Goal: Information Seeking & Learning: Learn about a topic

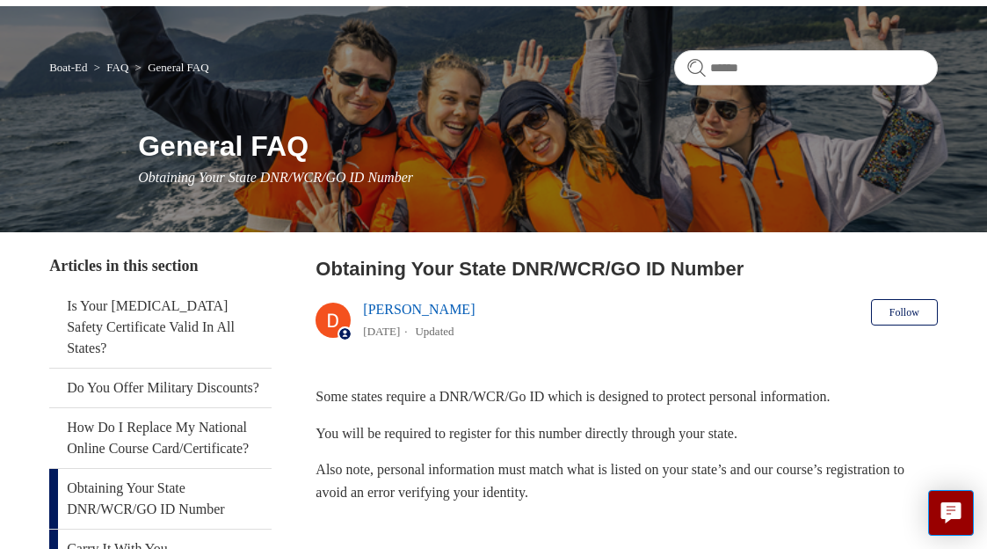
scroll to position [211, 0]
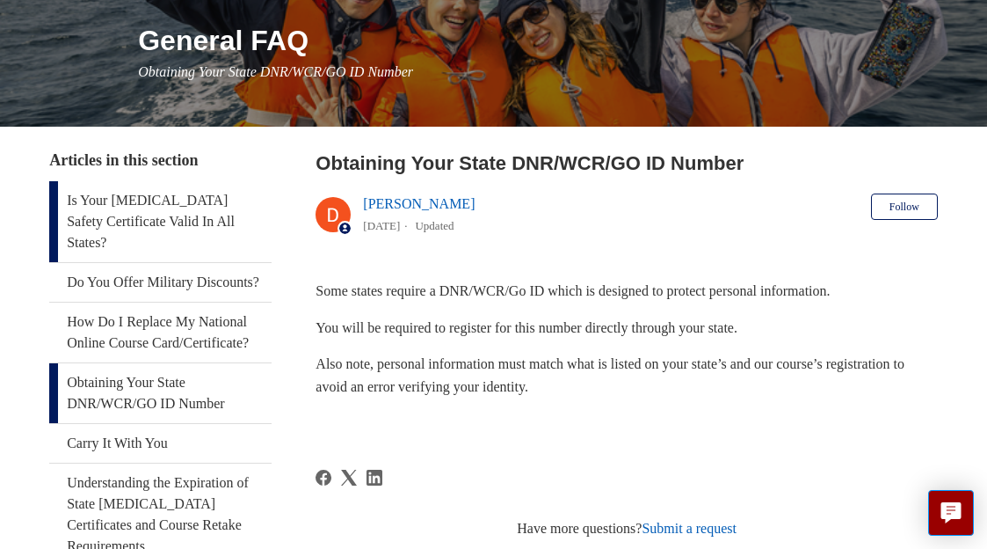
click at [88, 237] on link "Is Your [MEDICAL_DATA] Safety Certificate Valid In All States?" at bounding box center [160, 221] width 222 height 81
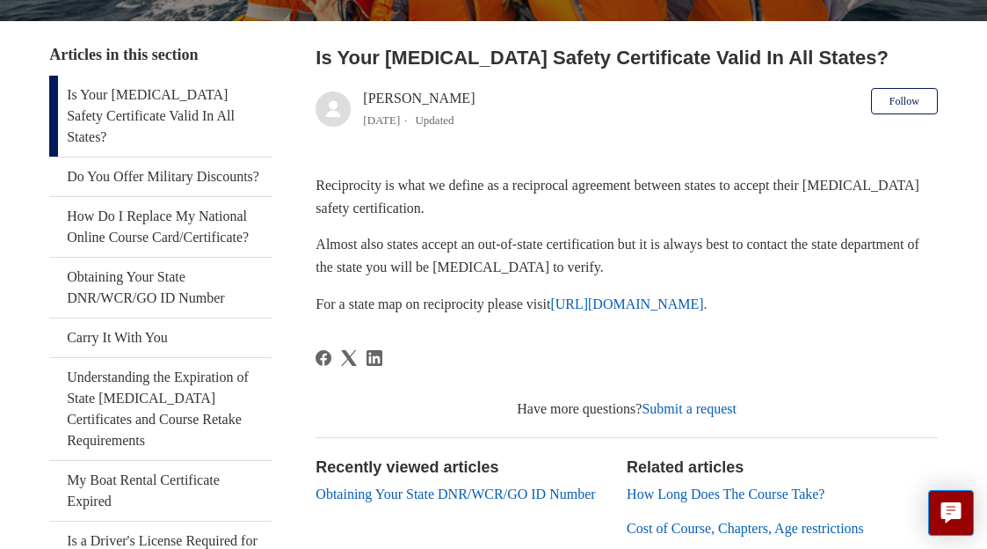
scroll to position [373, 0]
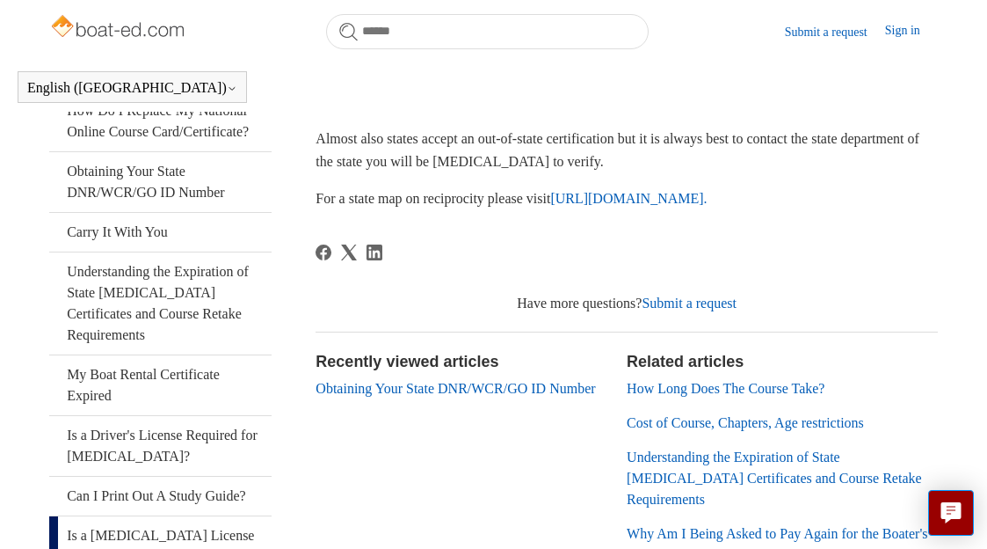
drag, startPoint x: 215, startPoint y: 503, endPoint x: 171, endPoint y: 507, distance: 44.2
drag, startPoint x: 171, startPoint y: 507, endPoint x: 175, endPoint y: 498, distance: 10.3
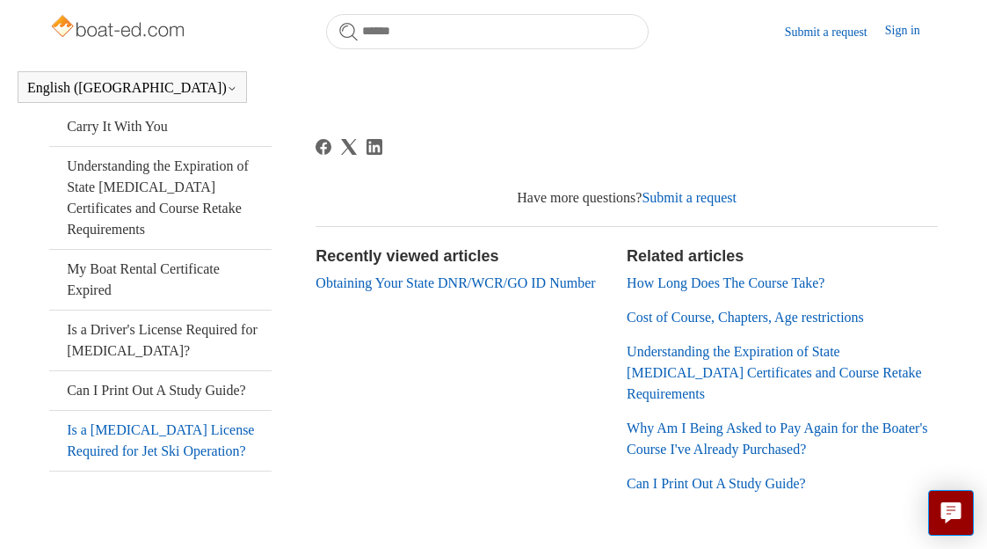
scroll to position [526, 0]
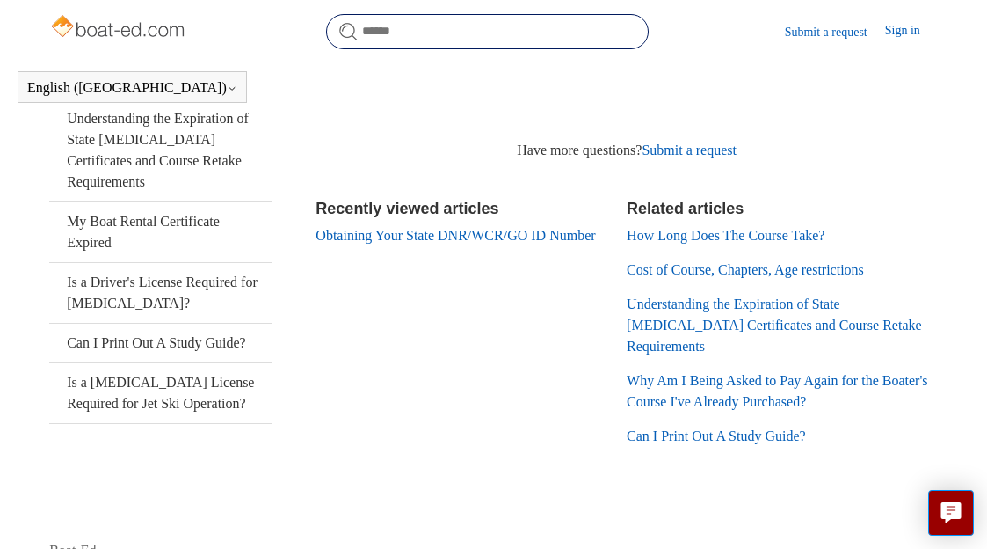
click at [370, 37] on input "Search" at bounding box center [487, 31] width 323 height 35
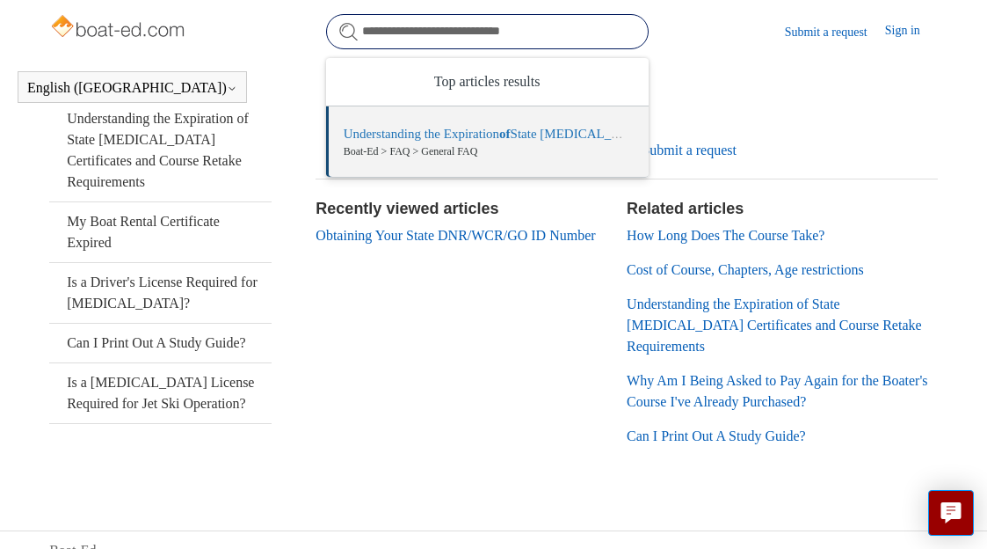
type input "**********"
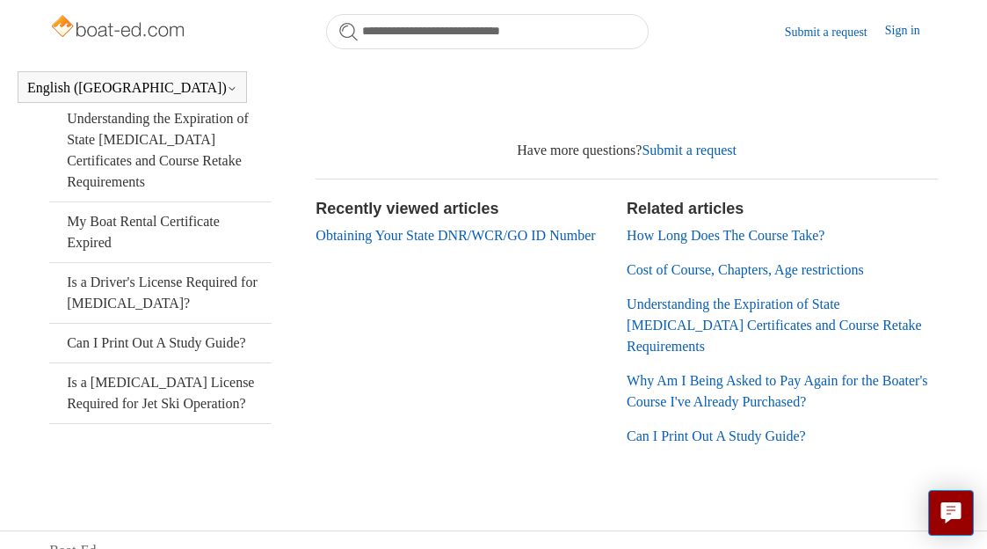
click at [353, 33] on form "**********" at bounding box center [487, 31] width 323 height 35
click at [93, 119] on link "Understanding the Expiration of State [MEDICAL_DATA] Certificates and Course Re…" at bounding box center [160, 150] width 222 height 102
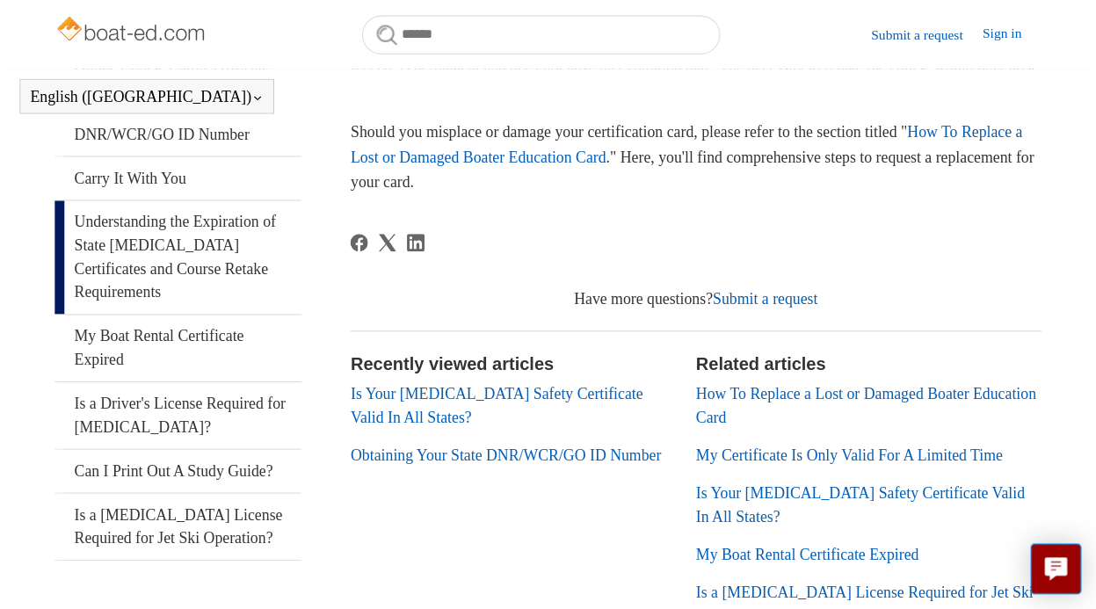
scroll to position [438, 0]
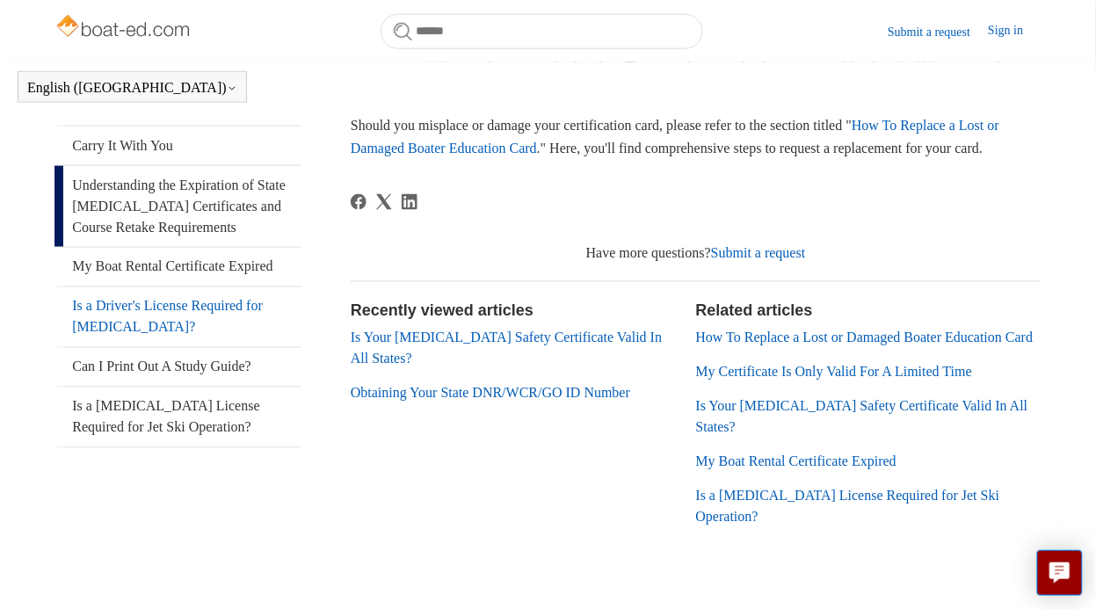
drag, startPoint x: 248, startPoint y: 346, endPoint x: 433, endPoint y: 25, distance: 370.9
click at [433, 25] on body "Skip to main content Submit a request Sign in English (US) Español Français Boa…" at bounding box center [548, 106] width 1096 height 1089
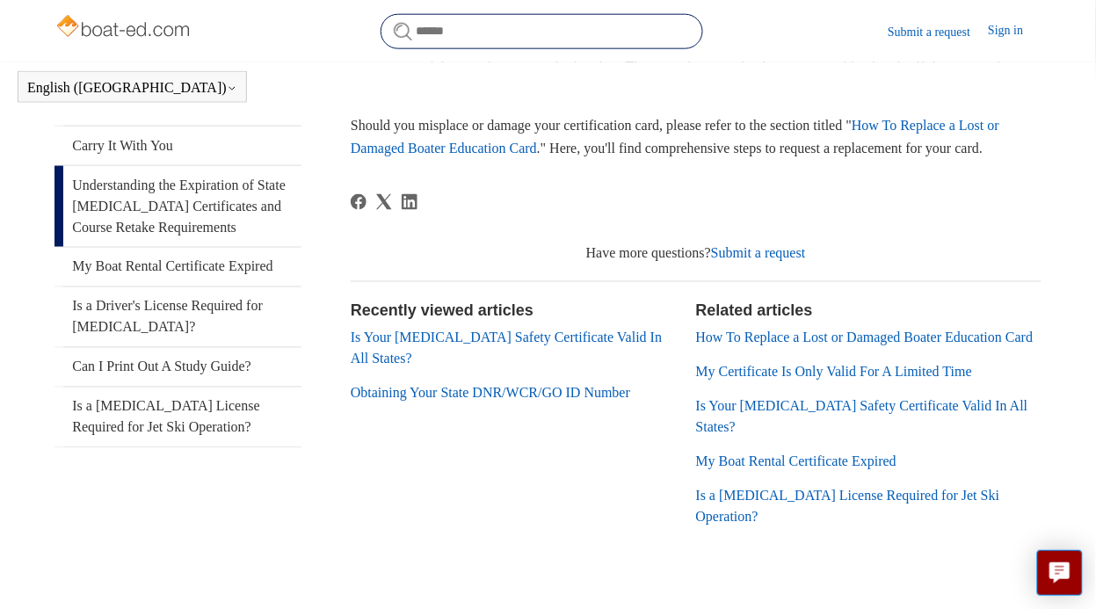
click at [425, 25] on input "Search" at bounding box center [542, 31] width 323 height 35
drag, startPoint x: 459, startPoint y: 27, endPoint x: 438, endPoint y: 33, distance: 22.0
click at [438, 33] on input "Search" at bounding box center [542, 31] width 323 height 35
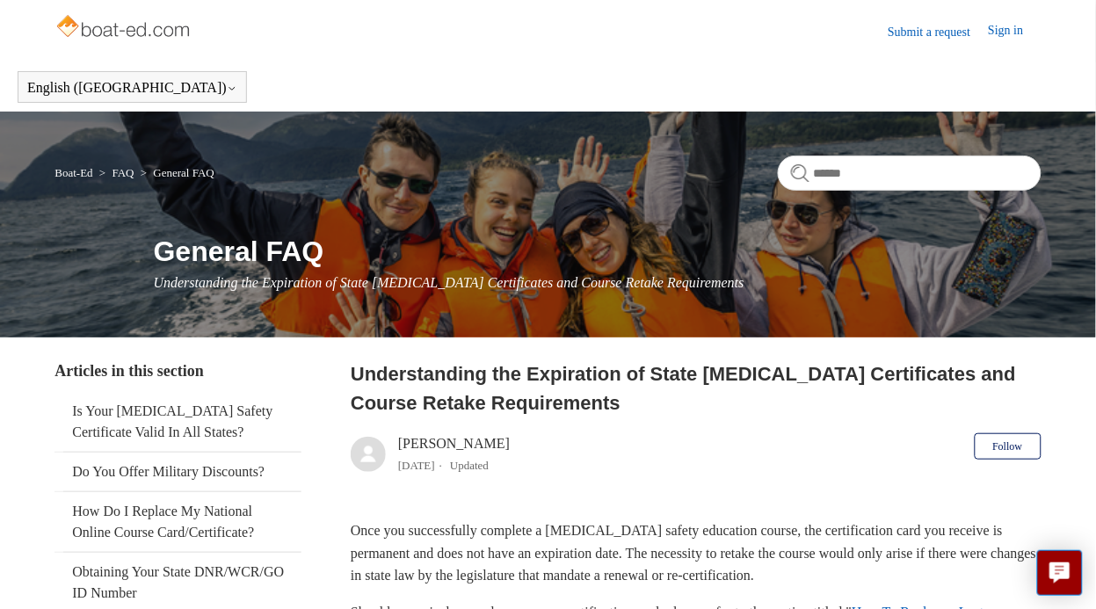
scroll to position [7, 0]
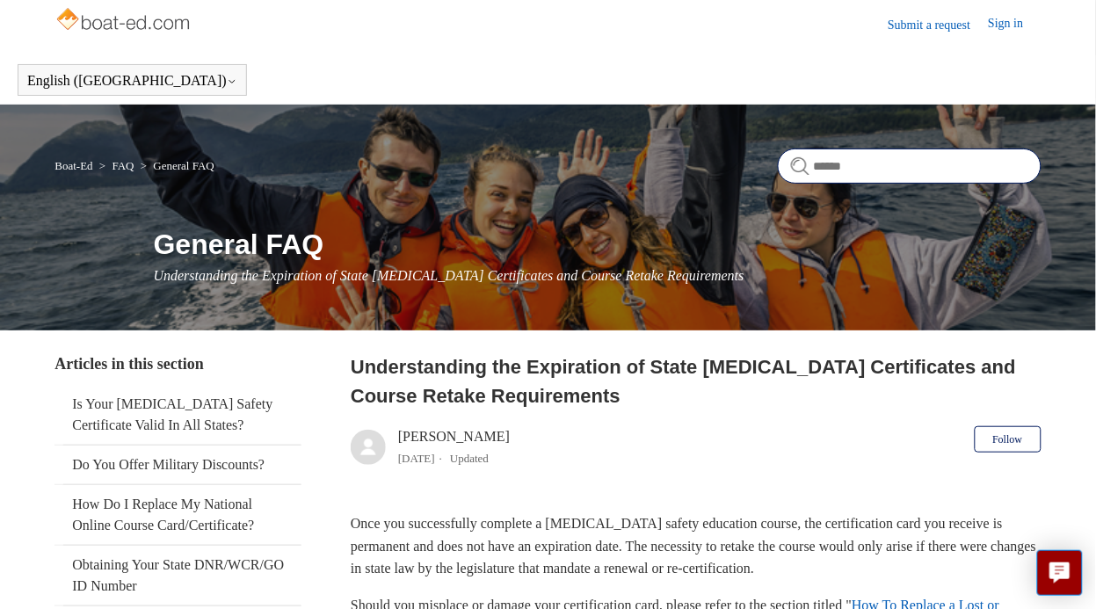
click at [822, 165] on input "Search" at bounding box center [910, 166] width 264 height 35
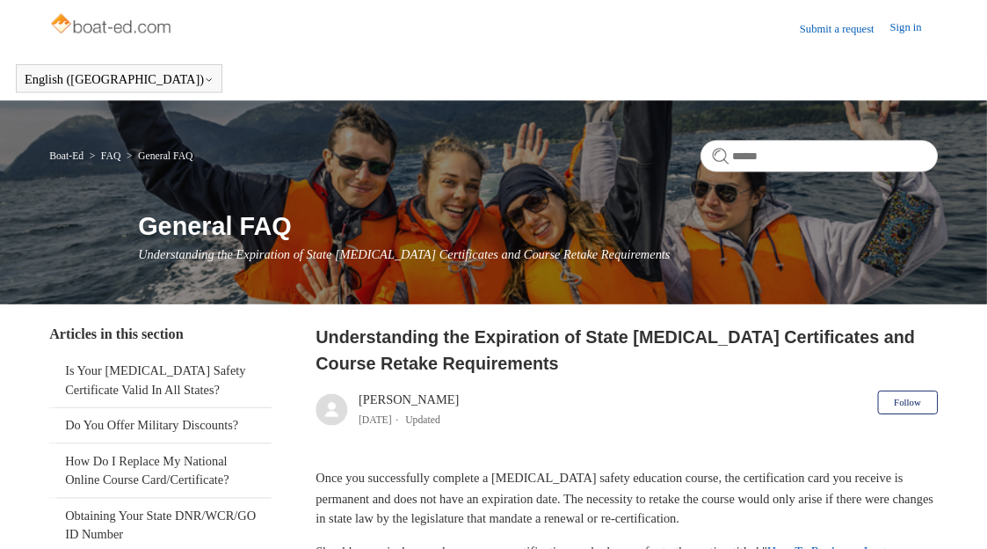
scroll to position [7, 0]
